Goal: Complete application form

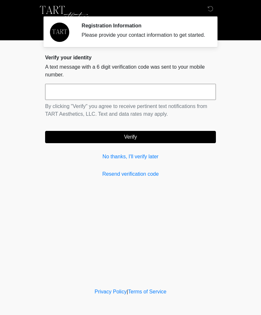
click at [105, 100] on input "text" at bounding box center [130, 92] width 171 height 16
type input "******"
click at [130, 143] on button "Verify" at bounding box center [130, 137] width 171 height 12
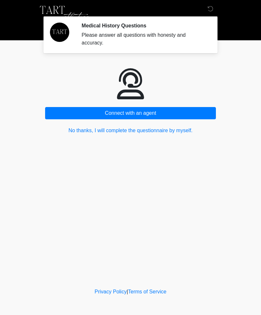
click at [152, 133] on button "No thanks, I will complete the questionnaire by myself." at bounding box center [130, 130] width 171 height 12
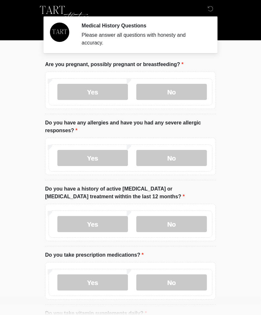
click at [175, 91] on label "No" at bounding box center [171, 92] width 71 height 16
click at [176, 163] on label "No" at bounding box center [171, 158] width 71 height 16
click at [187, 226] on label "No" at bounding box center [171, 224] width 71 height 16
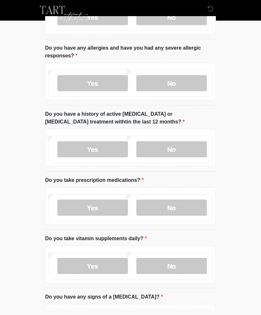
scroll to position [90, 0]
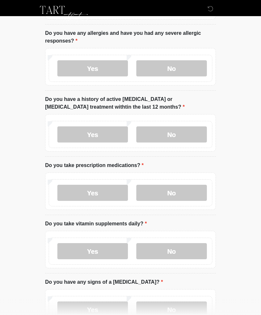
click at [168, 190] on label "No" at bounding box center [171, 193] width 71 height 16
click at [107, 248] on label "Yes" at bounding box center [92, 251] width 71 height 16
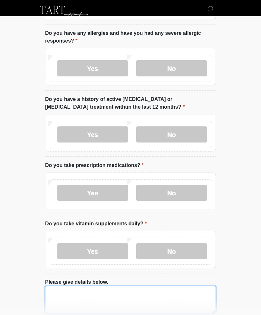
click at [117, 299] on textarea "Please give details below." at bounding box center [130, 300] width 171 height 28
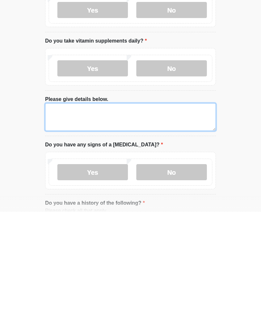
click at [72, 206] on textarea "Please give details below." at bounding box center [130, 220] width 171 height 28
paste textarea "**********"
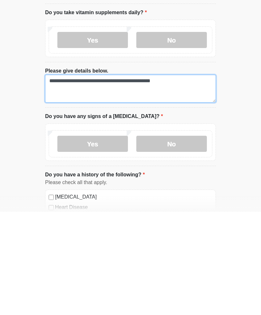
scroll to position [198, 0]
type textarea "**********"
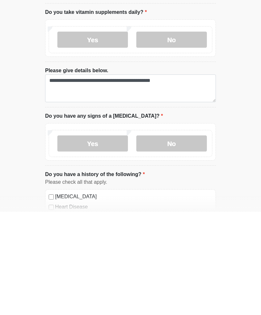
click at [173, 238] on label "No" at bounding box center [171, 246] width 71 height 16
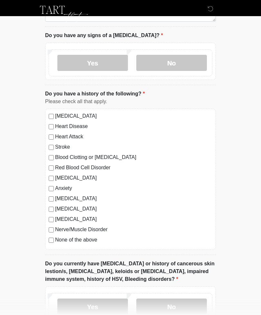
scroll to position [382, 0]
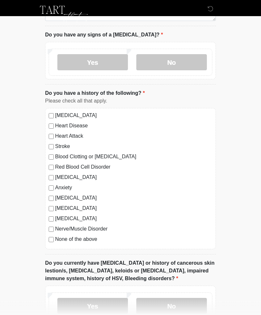
click at [57, 239] on label "None of the above" at bounding box center [133, 239] width 157 height 8
click at [185, 308] on label "No" at bounding box center [171, 306] width 71 height 16
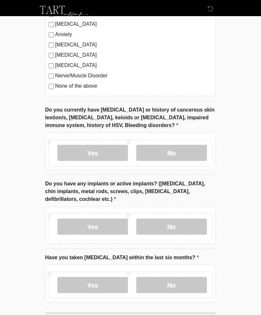
scroll to position [535, 0]
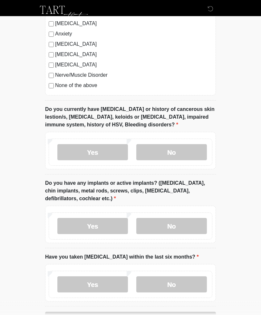
click at [179, 230] on label "No" at bounding box center [171, 226] width 71 height 16
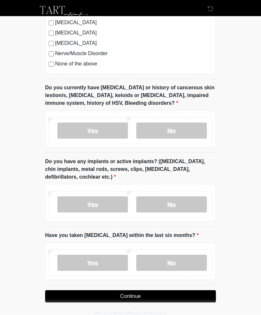
click at [191, 261] on label "No" at bounding box center [171, 262] width 71 height 16
click at [157, 296] on button "Continue" at bounding box center [130, 296] width 171 height 12
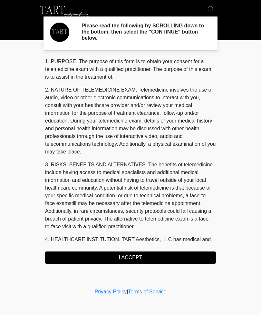
scroll to position [0, 0]
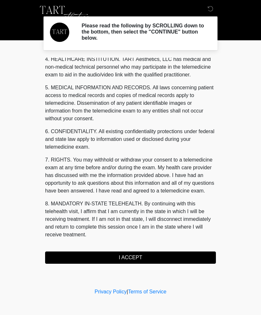
click at [150, 255] on button "I ACCEPT" at bounding box center [130, 257] width 171 height 12
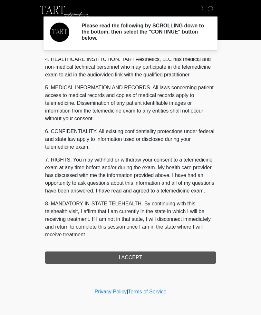
scroll to position [188, 0]
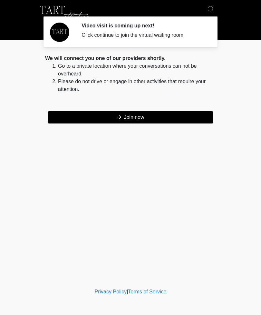
click at [176, 115] on button "Join now" at bounding box center [131, 117] width 166 height 12
